Goal: Browse casually: Explore the website without a specific task or goal

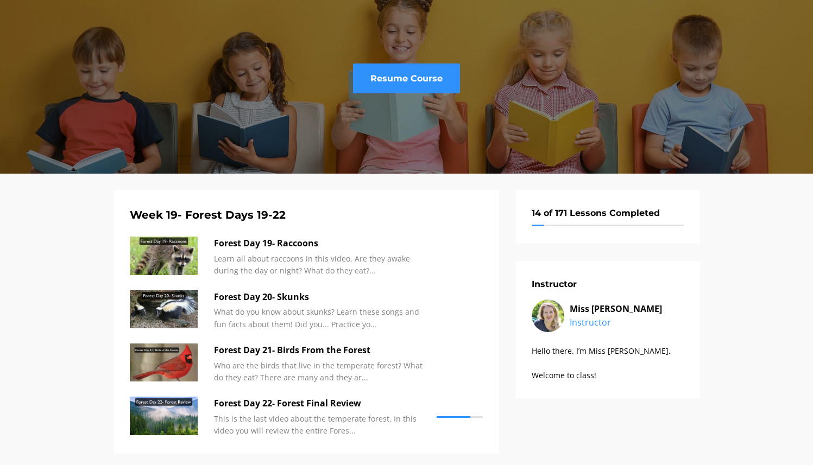
scroll to position [80, 0]
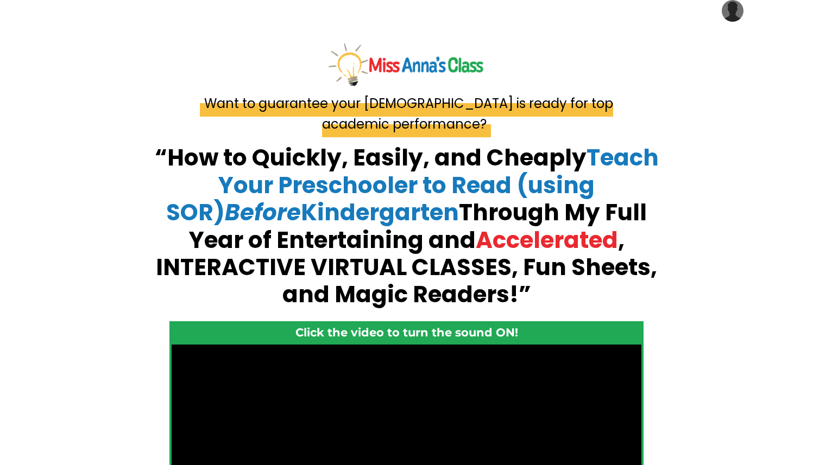
scroll to position [13, 0]
